Goal: Information Seeking & Learning: Understand process/instructions

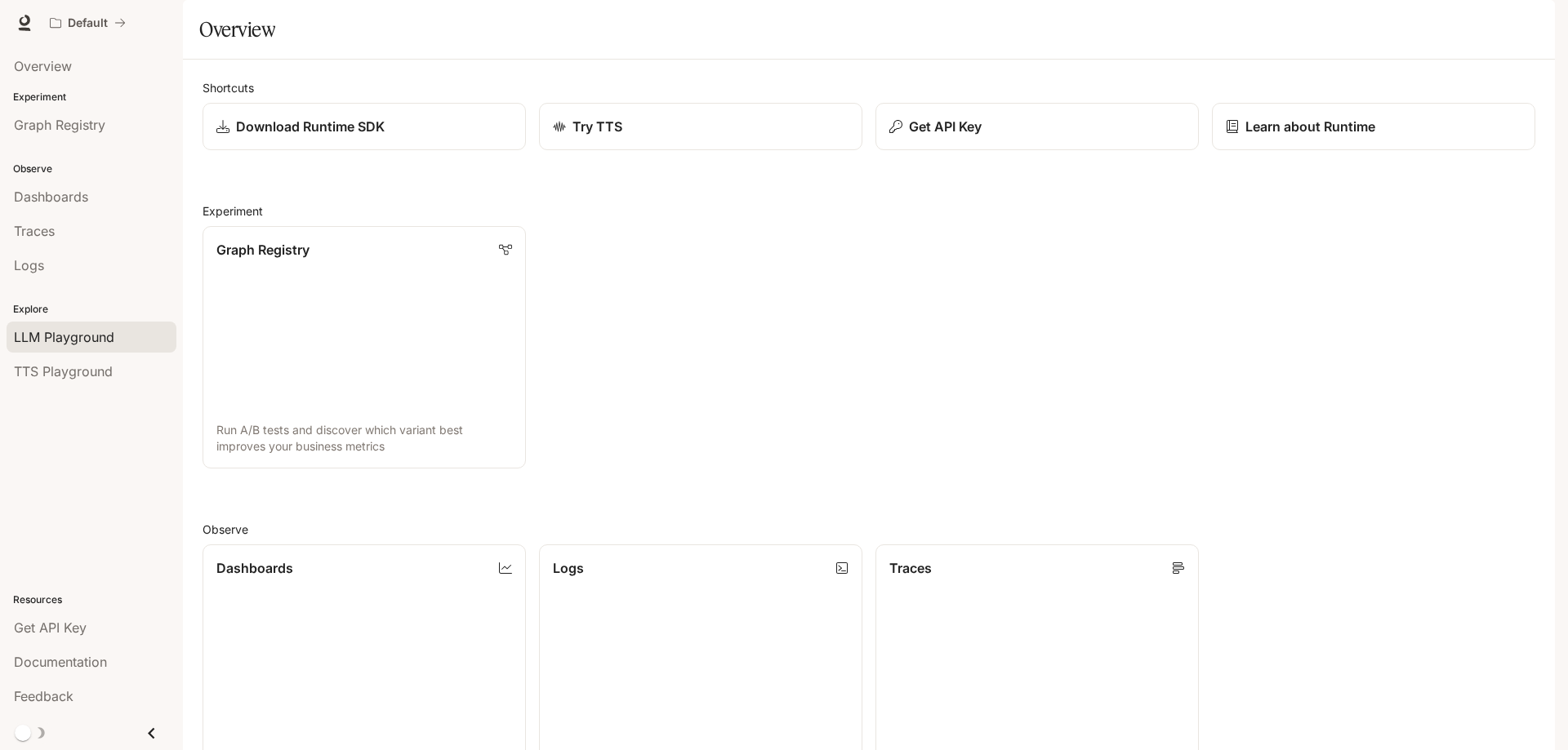
click at [91, 346] on span "LLM Playground" at bounding box center [64, 337] width 100 height 20
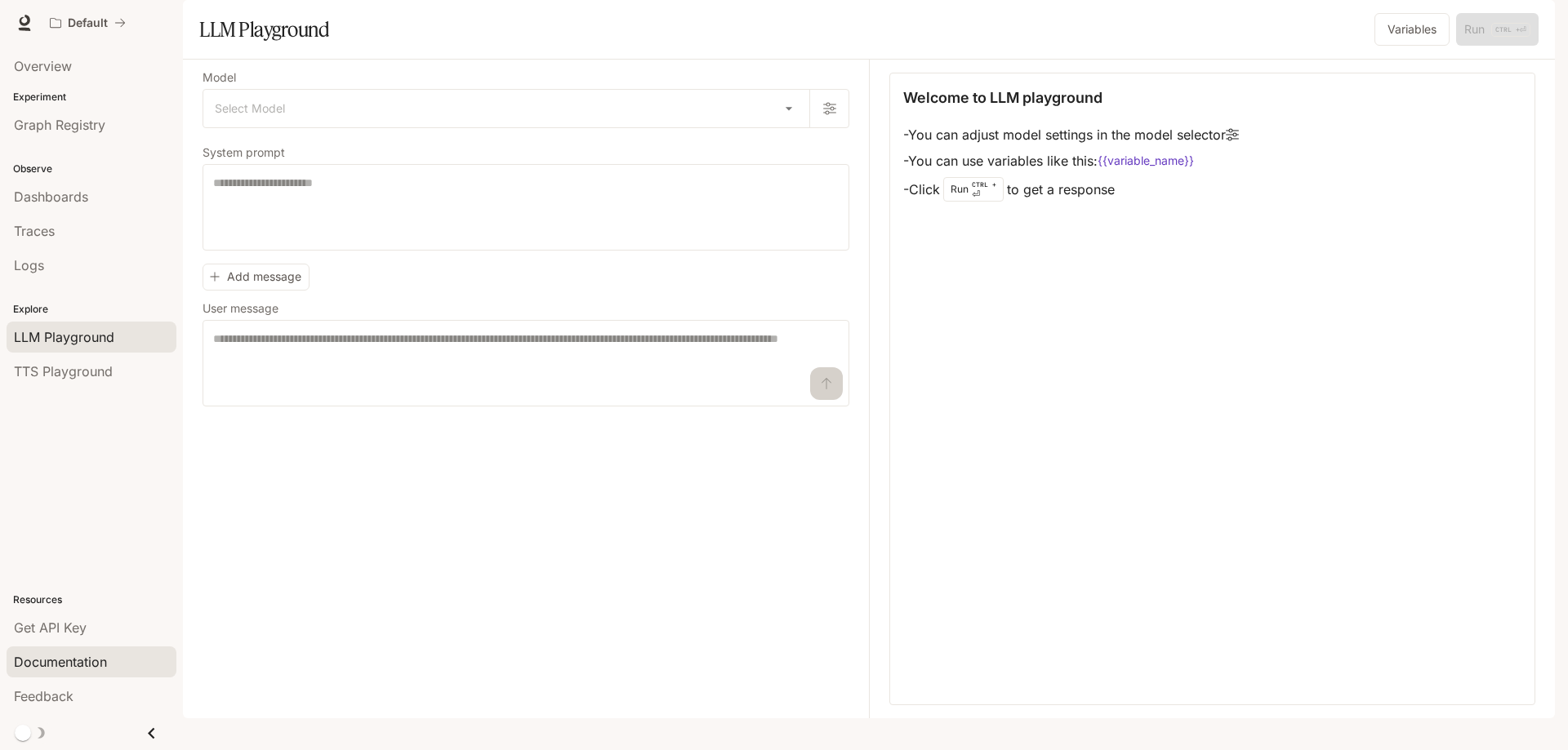
click at [80, 666] on span "Documentation" at bounding box center [61, 662] width 93 height 20
